Goal: Task Accomplishment & Management: Use online tool/utility

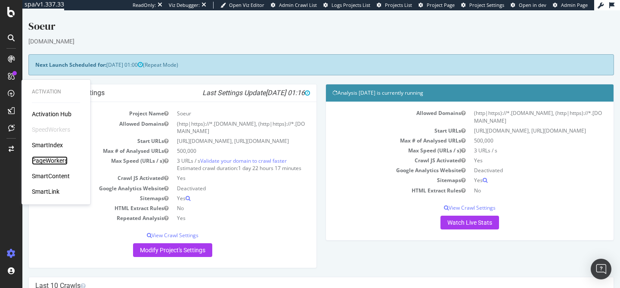
click at [56, 161] on div "PageWorkers" at bounding box center [50, 160] width 36 height 9
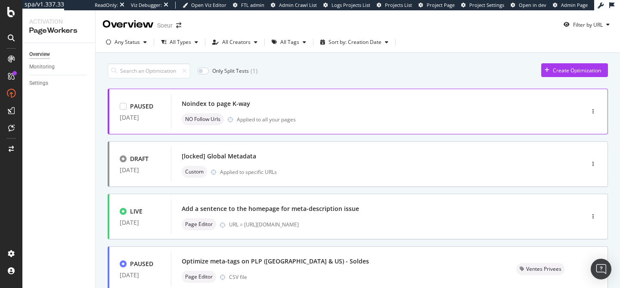
click at [257, 110] on div "Noindex to page K-way NO Follow Urls Applied to all your pages" at bounding box center [365, 112] width 366 height 28
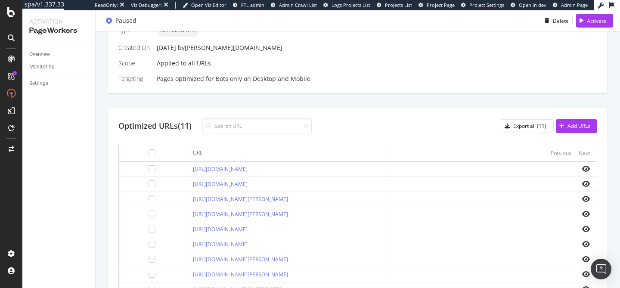
scroll to position [221, 0]
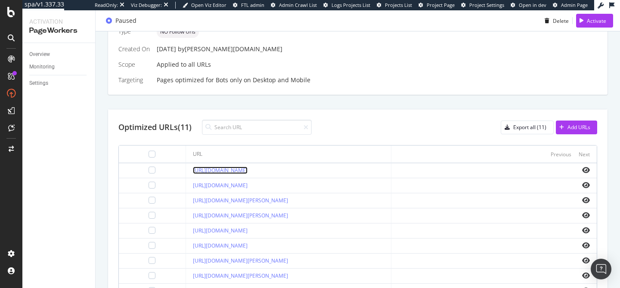
click at [247, 169] on link "[URL][DOMAIN_NAME]" at bounding box center [220, 170] width 55 height 7
